Goal: Find specific page/section: Find specific page/section

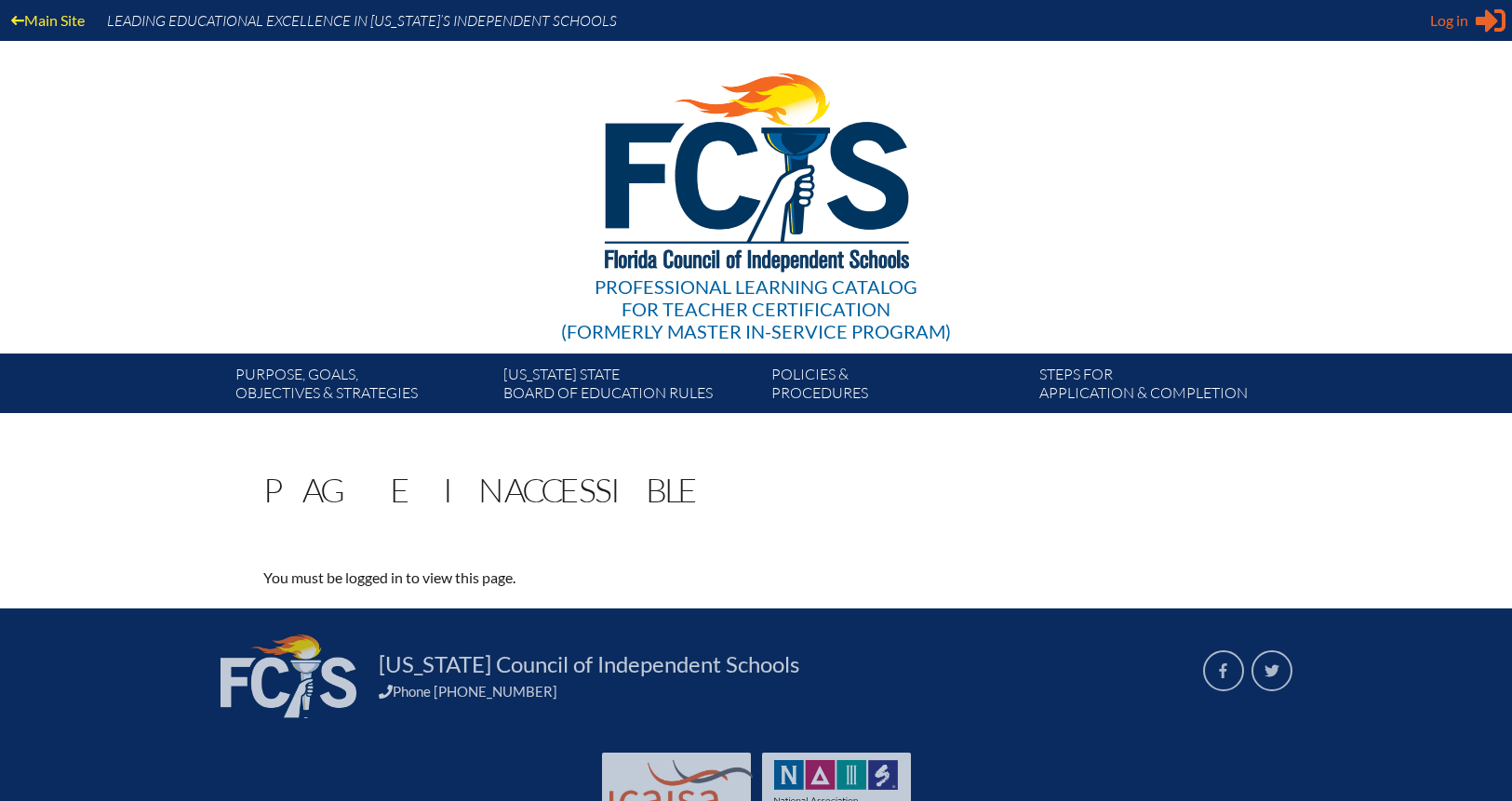
type input "[EMAIL_ADDRESS][DOMAIN_NAME]"
click at [1438, 17] on span "Log in" at bounding box center [1449, 20] width 38 height 22
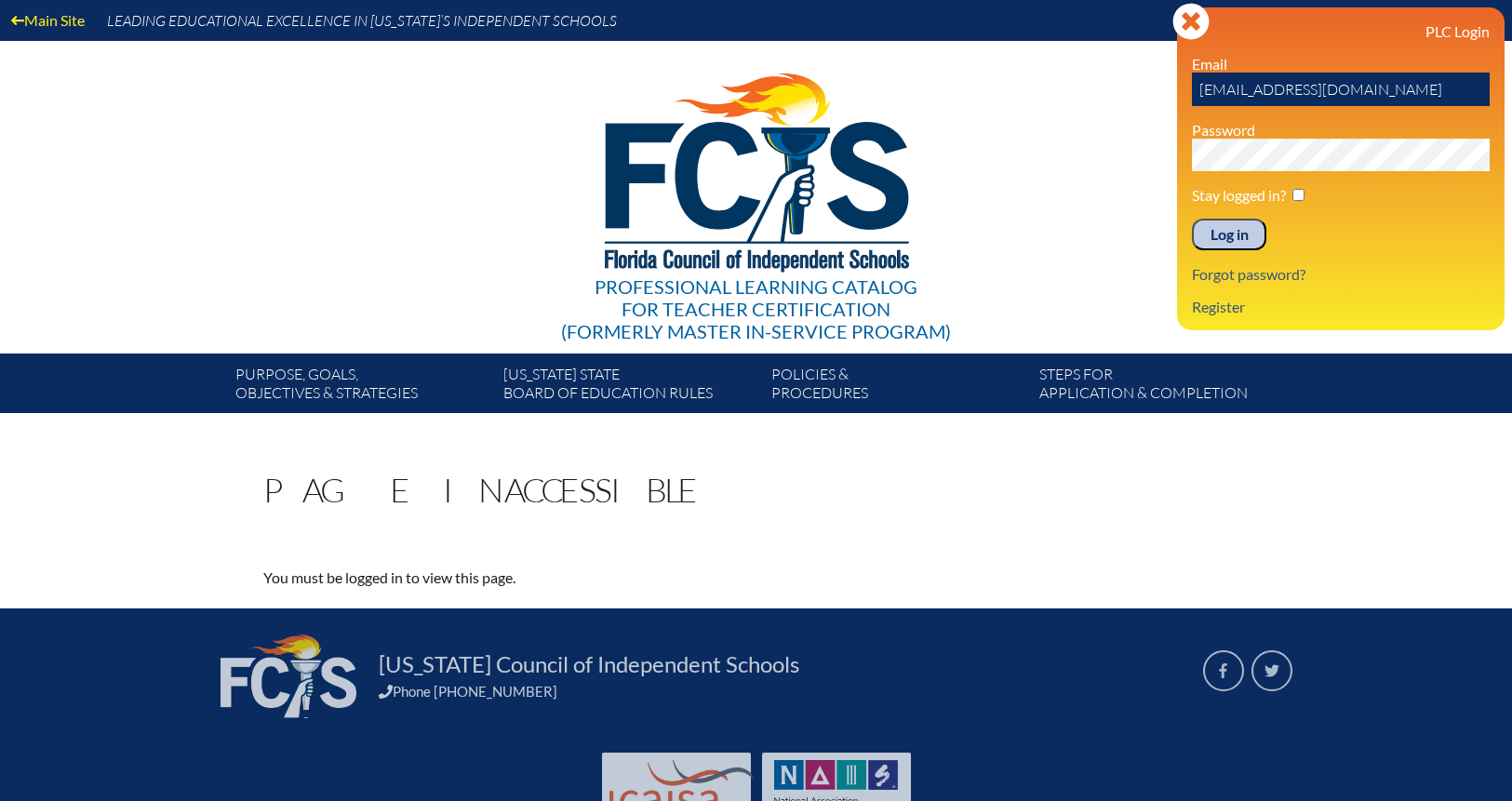
click at [1228, 228] on input "Log in" at bounding box center [1228, 234] width 75 height 32
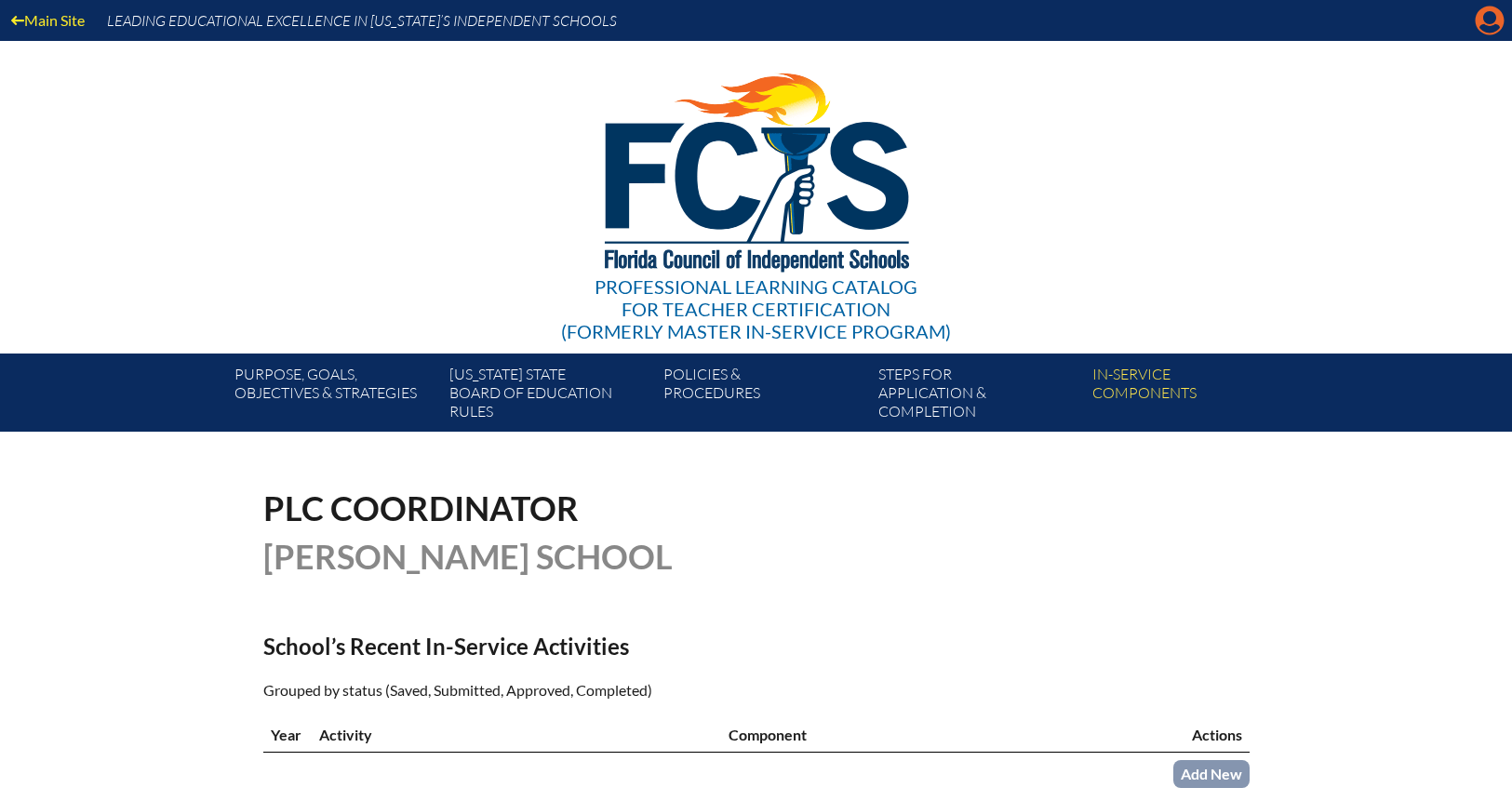
click at [1479, 27] on icon at bounding box center [1491, 21] width 29 height 29
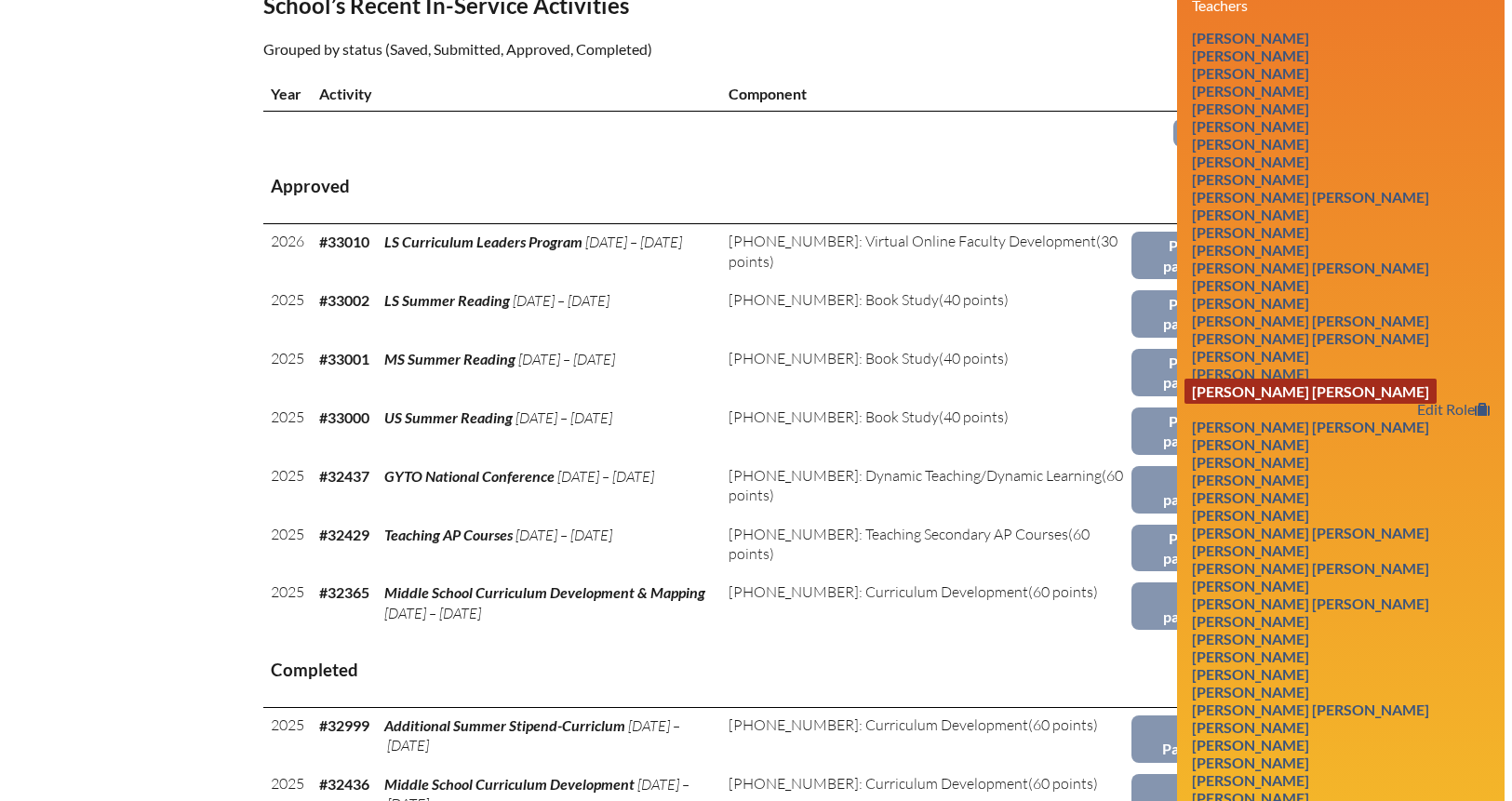
scroll to position [651, 0]
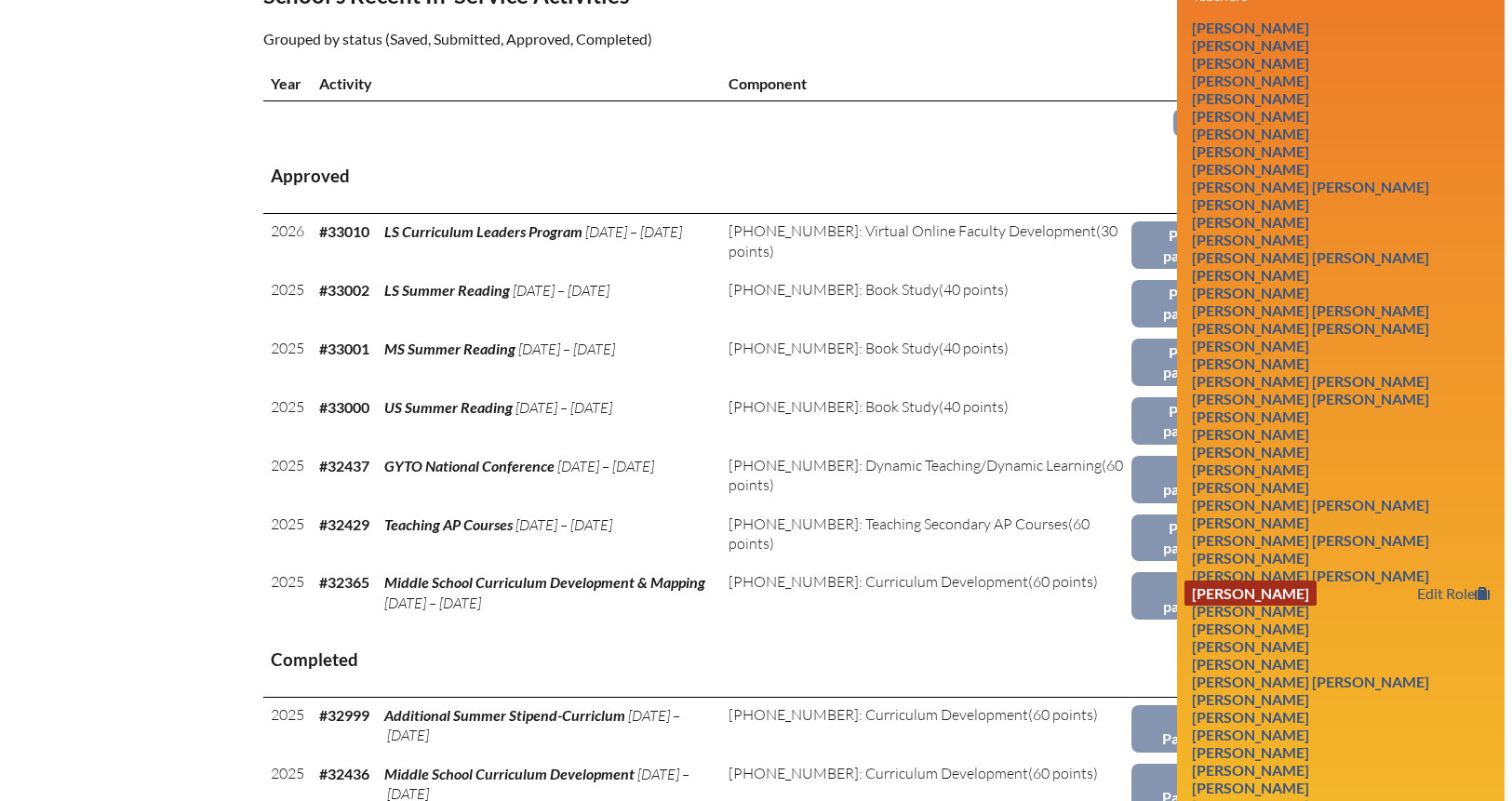
click at [1293, 593] on link "Danielle Griffis" at bounding box center [1251, 593] width 132 height 25
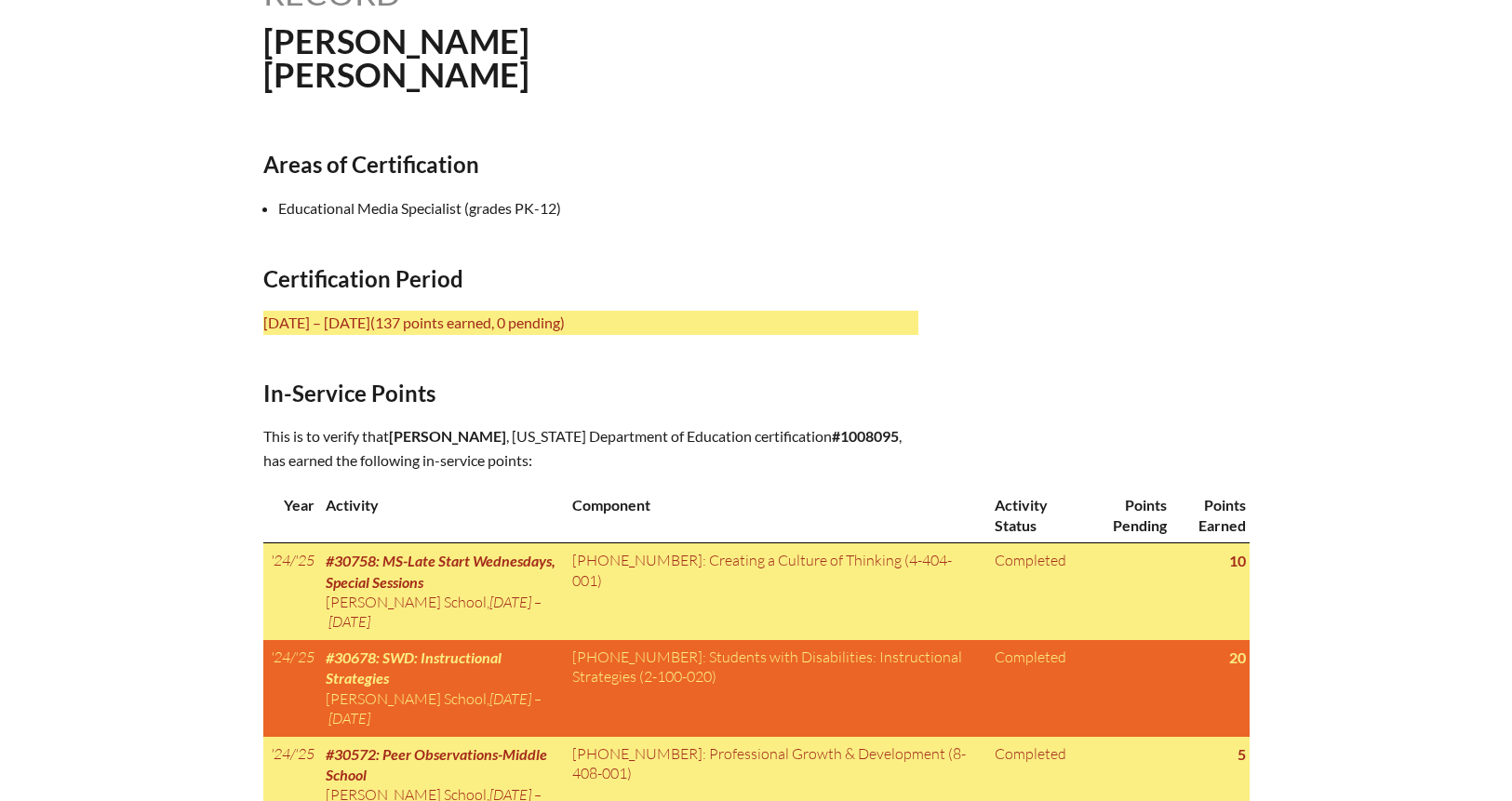
scroll to position [745, 0]
